Goal: Task Accomplishment & Management: Complete application form

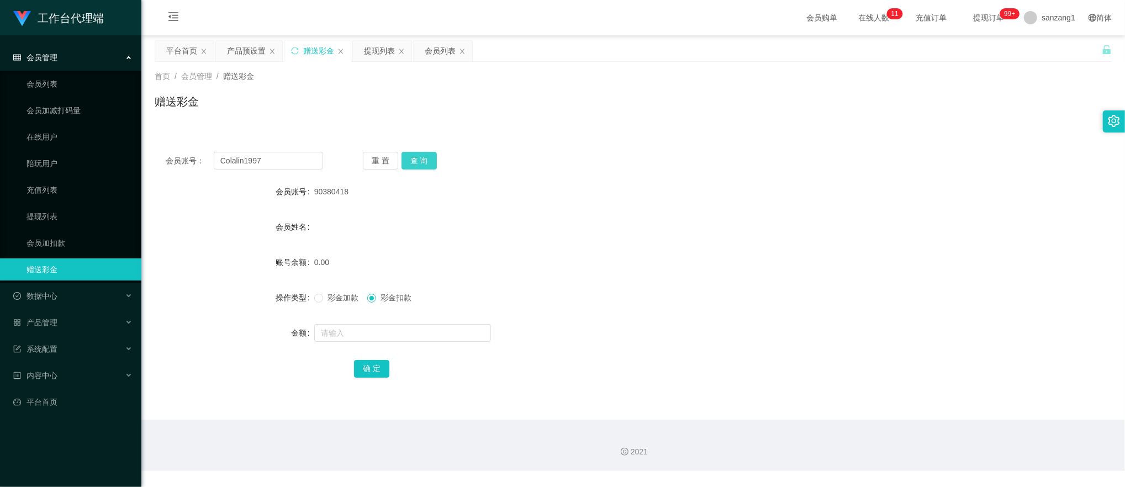
type input "Colalin1997"
click at [414, 160] on button "查 询" at bounding box center [418, 161] width 35 height 18
click at [331, 303] on label "彩金加款" at bounding box center [338, 298] width 49 height 12
click at [332, 336] on input "text" at bounding box center [402, 333] width 177 height 18
type input "100"
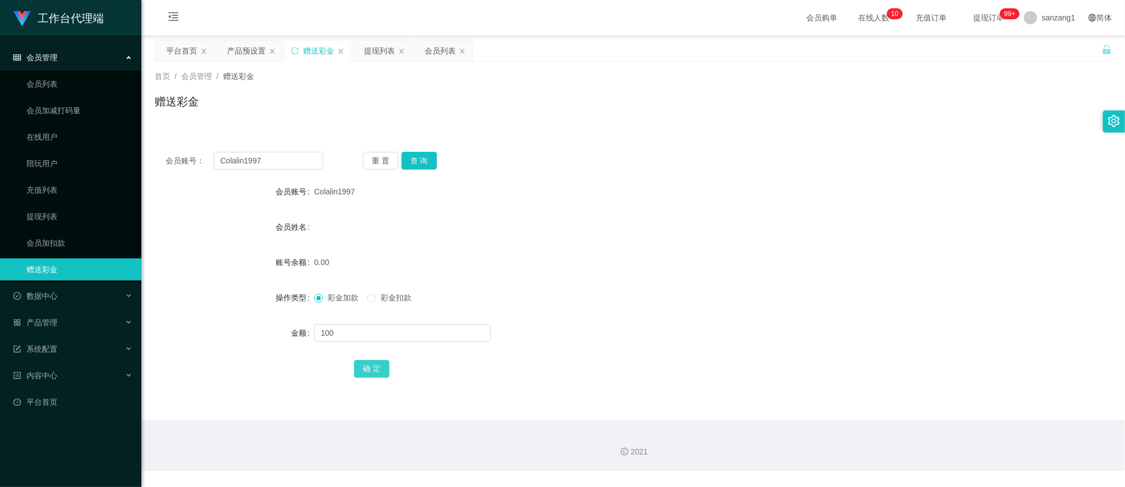
click at [360, 365] on button "确 定" at bounding box center [371, 369] width 35 height 18
click at [252, 50] on div "产品预设置" at bounding box center [246, 50] width 39 height 21
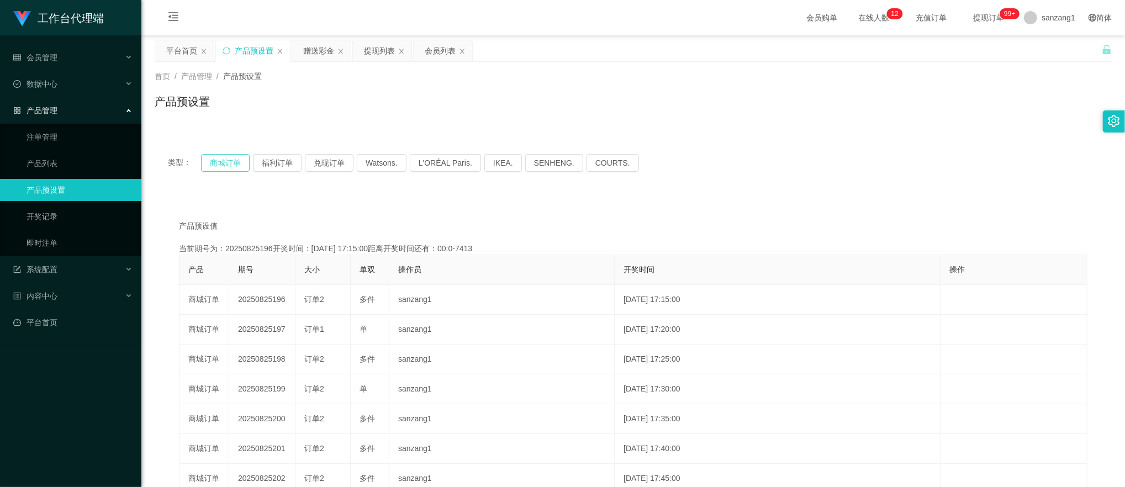
click at [229, 165] on button "商城订单" at bounding box center [225, 163] width 49 height 18
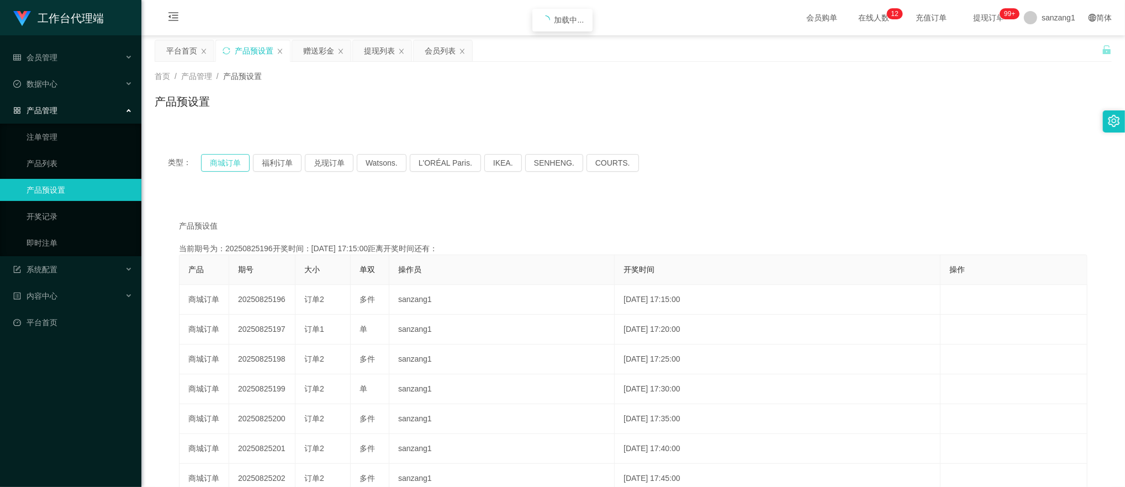
click at [229, 165] on button "商城订单" at bounding box center [225, 163] width 49 height 18
click at [219, 172] on div "类型： 商城订单 福利订单 兑现订单 Watsons. L'ORÉAL Paris. IKEA. [GEOGRAPHIC_DATA]. COURTS." at bounding box center [633, 163] width 957 height 44
click at [222, 165] on button "商城订单" at bounding box center [225, 163] width 49 height 18
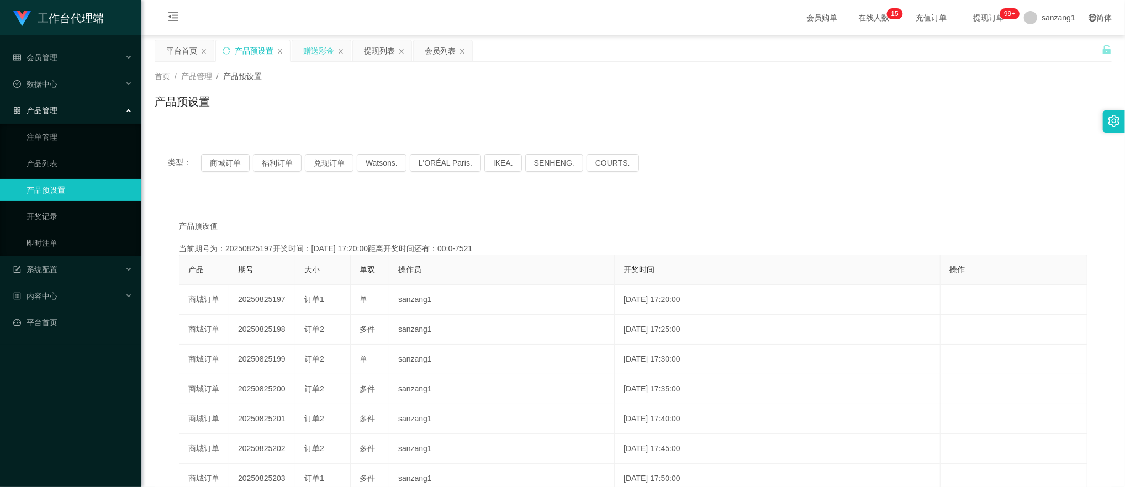
click at [316, 52] on div "赠送彩金" at bounding box center [318, 50] width 31 height 21
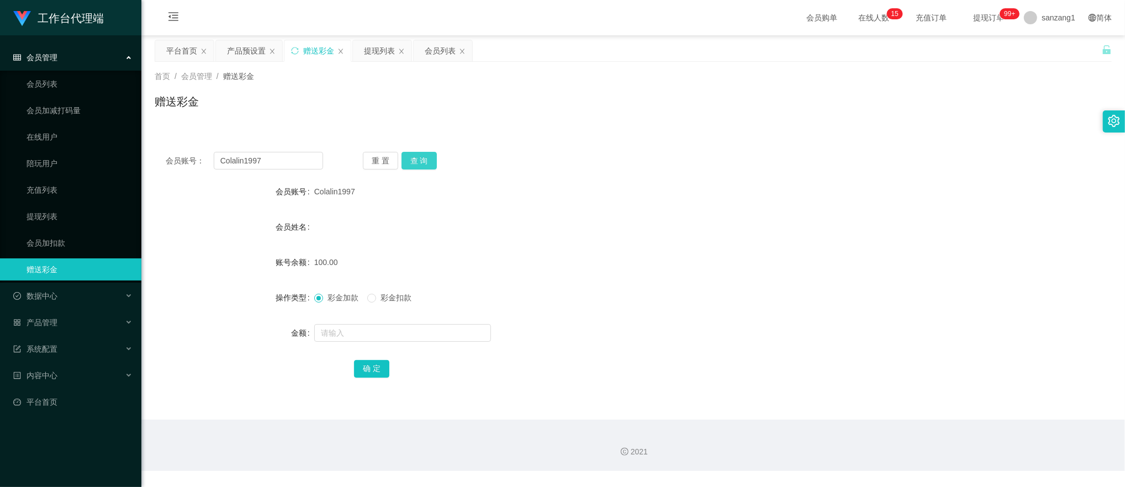
click at [420, 156] on button "查 询" at bounding box center [418, 161] width 35 height 18
click at [373, 305] on div "彩金加款 彩金扣款" at bounding box center [593, 298] width 558 height 22
click at [327, 339] on input "text" at bounding box center [402, 333] width 177 height 18
type input "100"
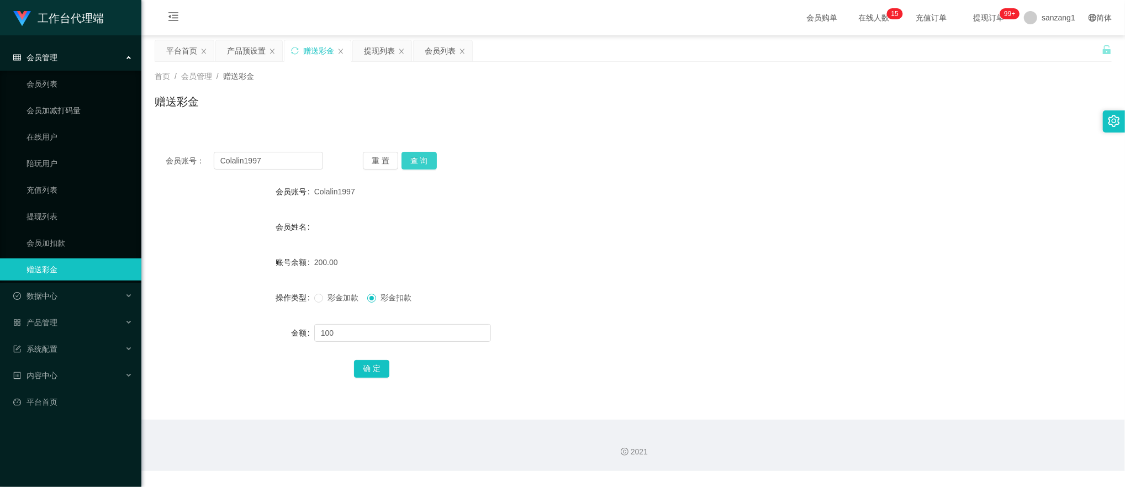
click at [422, 164] on button "查 询" at bounding box center [418, 161] width 35 height 18
click at [332, 334] on input "text" at bounding box center [402, 333] width 177 height 18
type input "100"
click at [367, 369] on button "确 定" at bounding box center [371, 369] width 35 height 18
click at [324, 299] on span "彩金加款" at bounding box center [343, 297] width 40 height 9
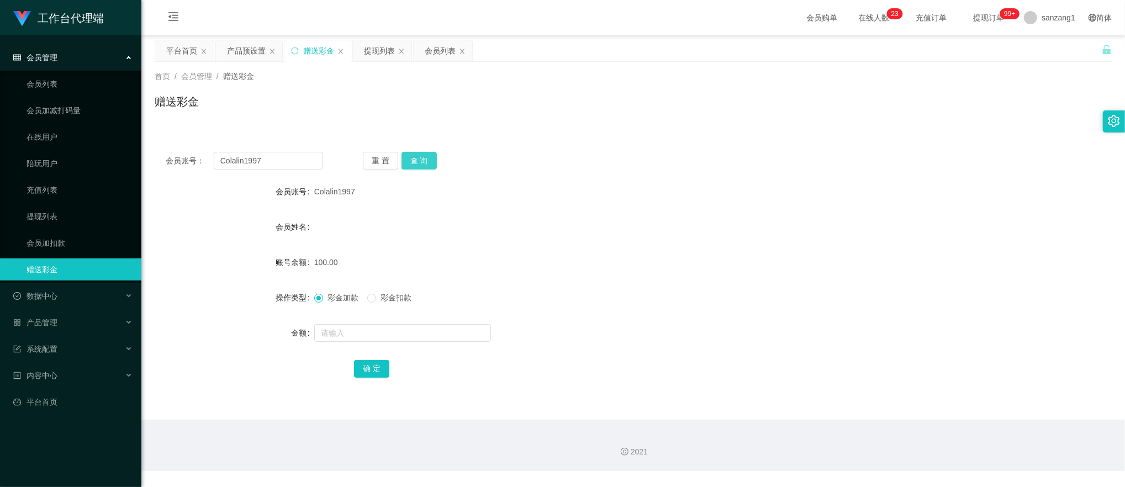
click at [411, 152] on button "查 询" at bounding box center [418, 161] width 35 height 18
